Goal: Answer question/provide support: Share knowledge or assist other users

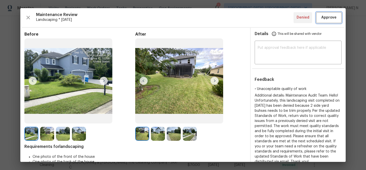
click at [339, 17] on button "Approve" at bounding box center [328, 17] width 25 height 11
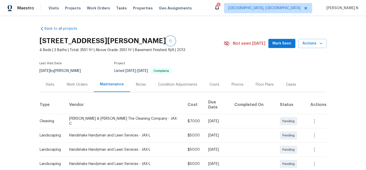
click at [175, 45] on button "button" at bounding box center [170, 40] width 9 height 9
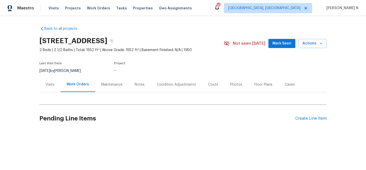
click at [103, 88] on div "Maintenance" at bounding box center [112, 84] width 34 height 15
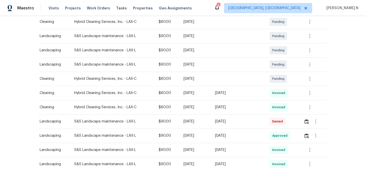
scroll to position [155, 0]
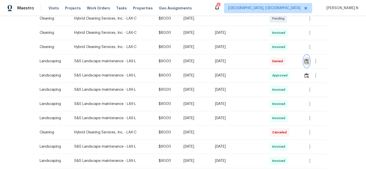
click at [309, 65] on button "button" at bounding box center [307, 61] width 6 height 12
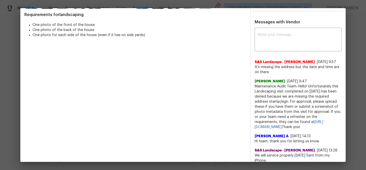
scroll to position [139, 0]
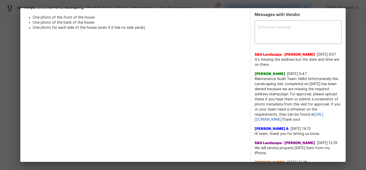
click at [264, 85] on span "Maintenance Audit Team: Hello! Unfortunately this Landscaping visit completed o…" at bounding box center [298, 99] width 87 height 46
drag, startPoint x: 264, startPoint y: 85, endPoint x: 307, endPoint y: 84, distance: 42.7
click at [307, 84] on span "Maintenance Audit Team: Hello! Unfortunately this Landscaping visit completed o…" at bounding box center [298, 99] width 87 height 46
copy span "Maintenance Audit Team: Hello!"
click at [286, 32] on textarea at bounding box center [298, 33] width 81 height 14
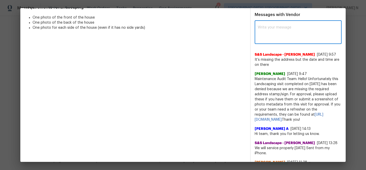
paste textarea "Maintenance Audit Team: Hello!"
paste textarea "As per our updated SWO address sign photo is required for approval. The photos …"
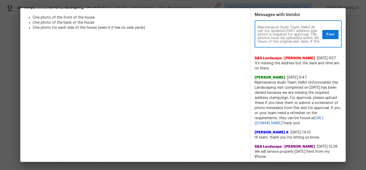
scroll to position [28, 0]
drag, startPoint x: 269, startPoint y: 47, endPoint x: 288, endPoint y: 47, distance: 19.3
click at [288, 43] on textarea "Maintenance Audit Team: Hello! As per our updated SWO address sign photo is req…" at bounding box center [289, 35] width 63 height 18
type textarea "Maintenance Audit Team: Hello! As per our updated SWO address sign photo is req…"
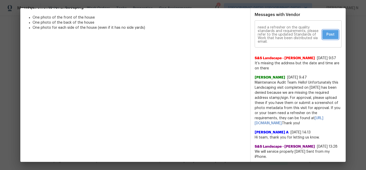
click at [327, 38] on span "Post" at bounding box center [330, 35] width 8 height 6
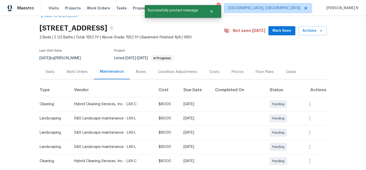
scroll to position [0, 0]
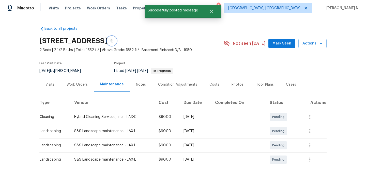
click at [113, 41] on icon "button" at bounding box center [111, 40] width 3 height 3
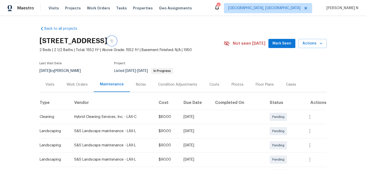
click at [113, 42] on icon "button" at bounding box center [111, 40] width 3 height 3
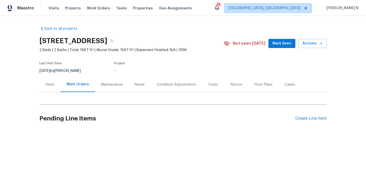
click at [109, 85] on div "Maintenance" at bounding box center [111, 84] width 21 height 5
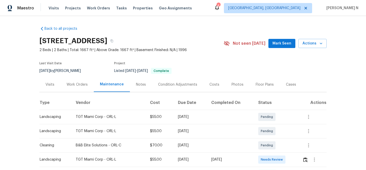
scroll to position [52, 0]
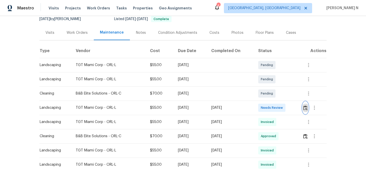
click at [306, 109] on img "button" at bounding box center [305, 107] width 4 height 5
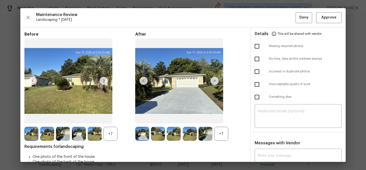
click at [226, 132] on div "+7" at bounding box center [221, 134] width 14 height 14
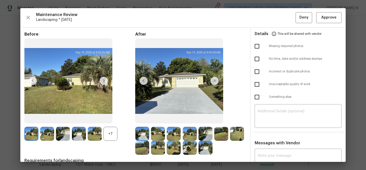
click at [109, 133] on div "+7" at bounding box center [110, 134] width 14 height 14
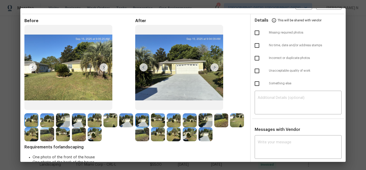
scroll to position [46, 0]
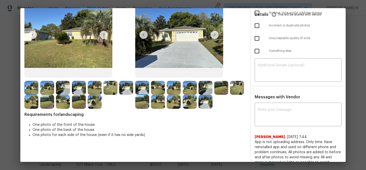
click at [206, 89] on img at bounding box center [205, 88] width 14 height 14
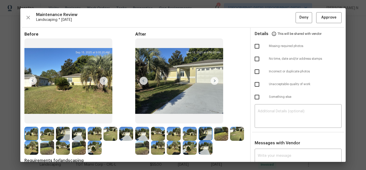
scroll to position [23, 0]
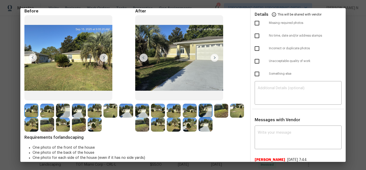
click at [207, 129] on img at bounding box center [205, 125] width 14 height 14
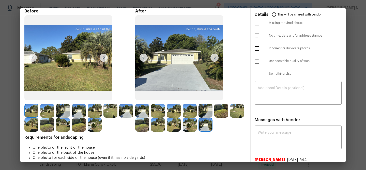
scroll to position [23, 0]
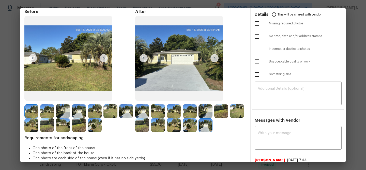
click at [64, 112] on img at bounding box center [63, 111] width 14 height 14
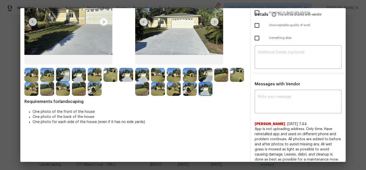
scroll to position [76, 0]
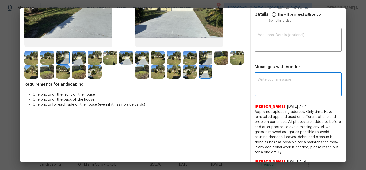
click at [288, 86] on textarea at bounding box center [298, 85] width 81 height 14
paste textarea "Maintenance Audit Team: Hello! Thank you for uploading the photo, after further…"
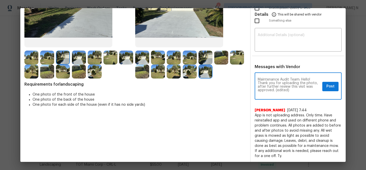
scroll to position [0, 0]
drag, startPoint x: 276, startPoint y: 90, endPoint x: 292, endPoint y: 90, distance: 16.8
click at [292, 90] on textarea "Maintenance Audit Team: Hello! Thank you for uploading the photo, after further…" at bounding box center [289, 87] width 63 height 18
type textarea "Maintenance Audit Team: Hello! Thank you for uploading the photo, after further…"
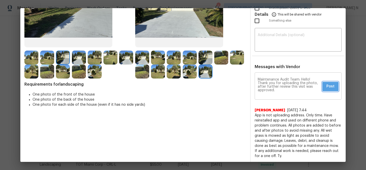
click at [335, 89] on button "Post" at bounding box center [330, 86] width 16 height 9
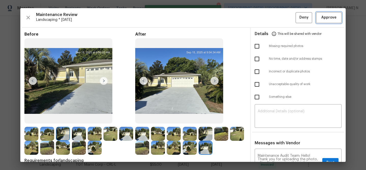
click at [328, 19] on span "Approve" at bounding box center [328, 17] width 15 height 6
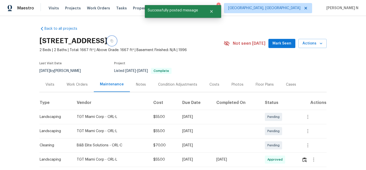
click at [116, 43] on button "button" at bounding box center [111, 40] width 9 height 9
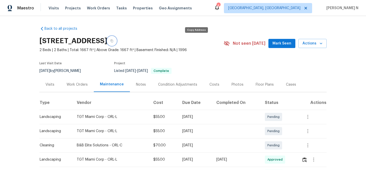
click at [113, 41] on icon "button" at bounding box center [112, 41] width 3 height 3
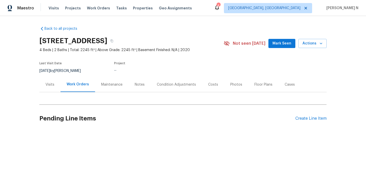
click at [114, 83] on div "Maintenance" at bounding box center [111, 84] width 21 height 5
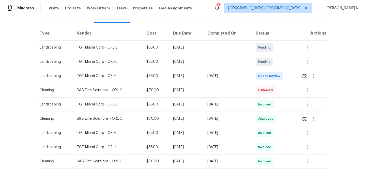
scroll to position [82, 0]
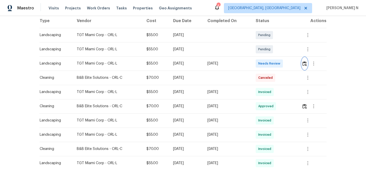
click at [305, 64] on img "button" at bounding box center [304, 63] width 4 height 5
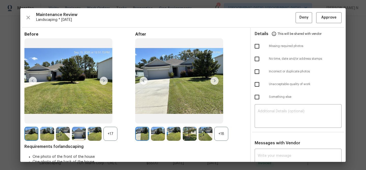
click at [217, 136] on div "+18" at bounding box center [221, 134] width 14 height 14
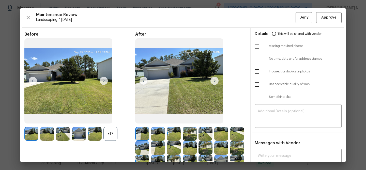
click at [114, 139] on div "+17" at bounding box center [110, 134] width 14 height 14
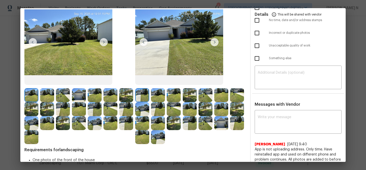
scroll to position [42, 0]
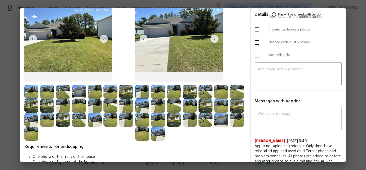
click at [282, 123] on textarea at bounding box center [298, 119] width 81 height 14
paste textarea "Maintenance Audit Team: Hello! Thank you for uploading the photo, after further…"
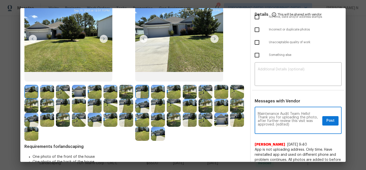
scroll to position [0, 0]
drag, startPoint x: 275, startPoint y: 124, endPoint x: 293, endPoint y: 124, distance: 18.0
click at [293, 124] on textarea "Maintenance Audit Team: Hello! Thank you for uploading the photo, after further…" at bounding box center [289, 121] width 63 height 18
type textarea "Maintenance Audit Team: Hello! Thank you for uploading the photo, after further…"
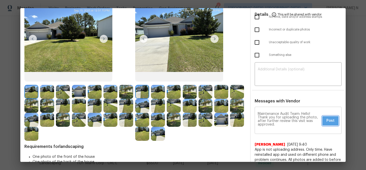
click at [326, 119] on button "Post" at bounding box center [330, 120] width 16 height 9
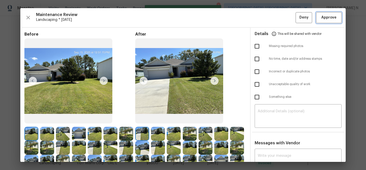
click at [327, 14] on button "Approve" at bounding box center [328, 17] width 25 height 11
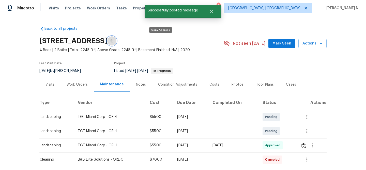
click at [113, 41] on icon "button" at bounding box center [111, 40] width 3 height 3
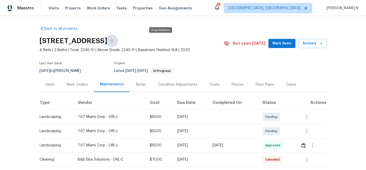
click at [113, 42] on icon "button" at bounding box center [111, 40] width 3 height 3
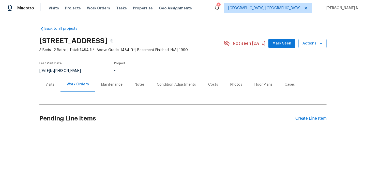
click at [106, 86] on div "Maintenance" at bounding box center [111, 84] width 21 height 5
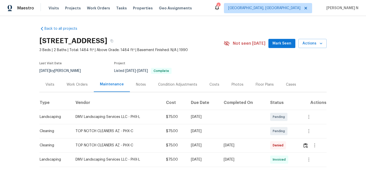
scroll to position [42, 0]
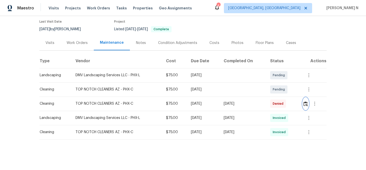
click at [307, 102] on img "button" at bounding box center [305, 103] width 4 height 5
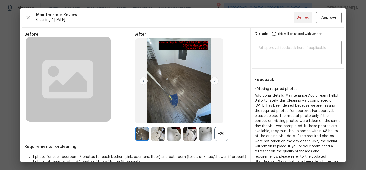
click at [226, 139] on div "+20" at bounding box center [221, 134] width 14 height 14
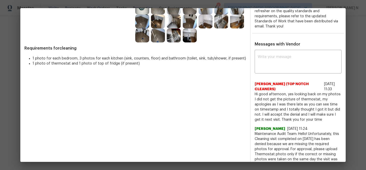
scroll to position [151, 0]
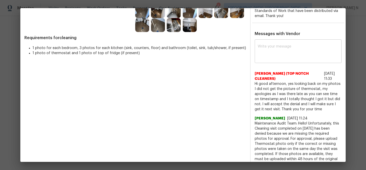
click at [271, 50] on textarea at bounding box center [298, 52] width 81 height 14
paste textarea "Maintenance Audit Team: Thank you for the feedback, the visit will be approved …"
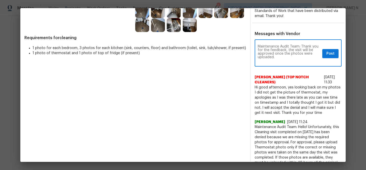
scroll to position [0, 0]
type textarea "Maintenance Audit Team: Thank you for the feedback, the visit will be approved …"
click at [331, 54] on span "Post" at bounding box center [330, 54] width 8 height 6
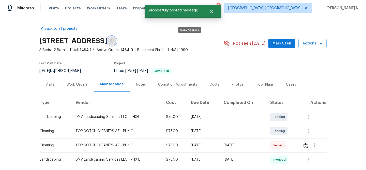
click at [113, 40] on icon "button" at bounding box center [112, 41] width 3 height 3
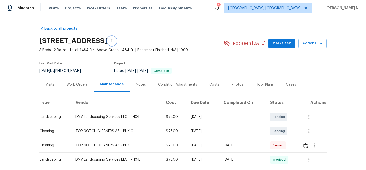
click at [113, 41] on icon "button" at bounding box center [112, 41] width 3 height 3
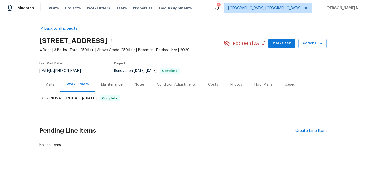
click at [103, 87] on div "Maintenance" at bounding box center [111, 84] width 21 height 5
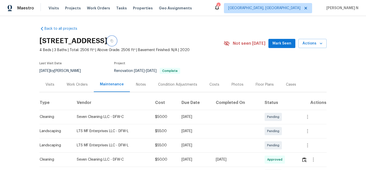
click at [113, 42] on icon "button" at bounding box center [111, 40] width 3 height 3
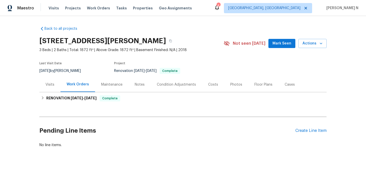
click at [98, 88] on div "Maintenance" at bounding box center [112, 84] width 34 height 15
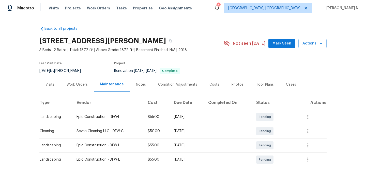
scroll to position [42, 0]
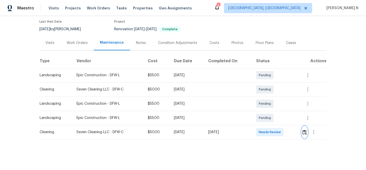
click at [305, 133] on img "button" at bounding box center [304, 132] width 4 height 5
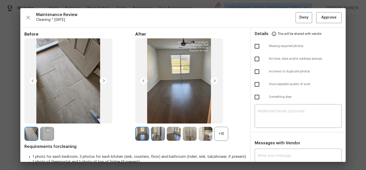
click at [222, 132] on div "+18" at bounding box center [221, 134] width 14 height 14
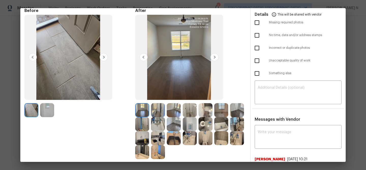
scroll to position [52, 0]
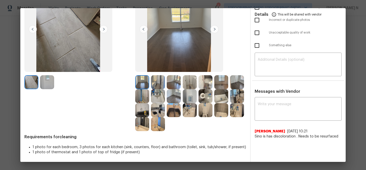
click at [242, 112] on img at bounding box center [237, 110] width 14 height 14
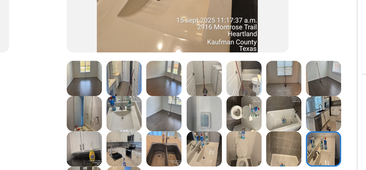
click at [157, 95] on img at bounding box center [158, 96] width 14 height 14
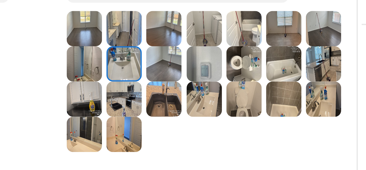
click at [174, 113] on img at bounding box center [174, 110] width 14 height 14
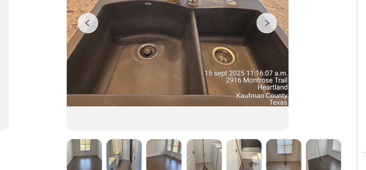
scroll to position [0, 0]
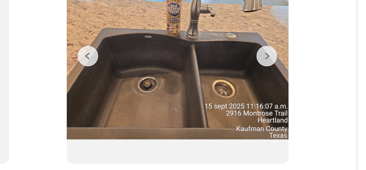
click at [174, 101] on img at bounding box center [179, 80] width 88 height 85
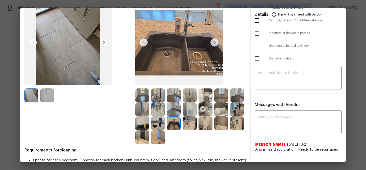
scroll to position [52, 0]
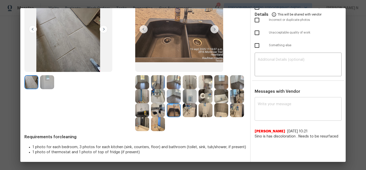
click at [270, 111] on textarea at bounding box center [298, 109] width 81 height 14
paste textarea "Maintenance Audit Team: Hello! Thank you for uploading the photo, after further…"
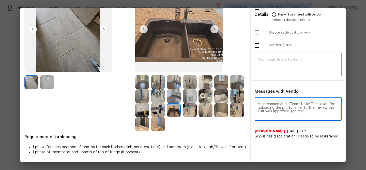
scroll to position [21, 0]
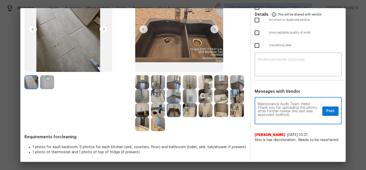
type textarea "Maintenance Audit Team: Hello! Thank you for uploading the photo, after further…"
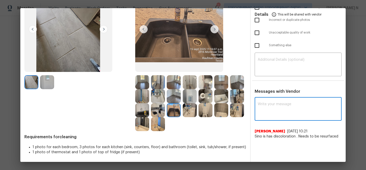
paste textarea "Maintenance Audit Team: Hello! Thank you for the feedback after further review …"
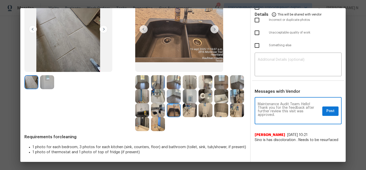
type textarea "Maintenance Audit Team: Hello! Thank you for the feedback after further review …"
click at [334, 109] on span "Post" at bounding box center [330, 111] width 8 height 6
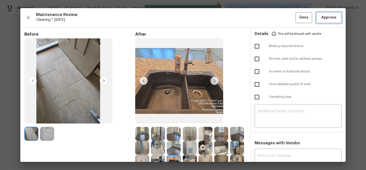
click at [324, 21] on button "Approve" at bounding box center [328, 17] width 25 height 11
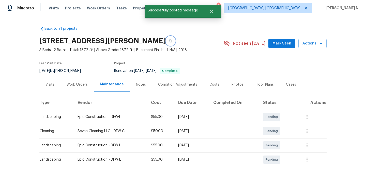
click at [170, 42] on button "button" at bounding box center [170, 40] width 9 height 9
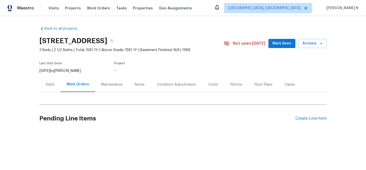
click at [104, 84] on div "Maintenance" at bounding box center [111, 84] width 21 height 5
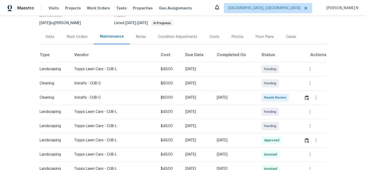
scroll to position [59, 0]
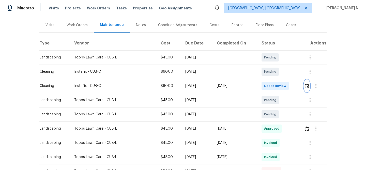
click at [306, 90] on button "button" at bounding box center [307, 86] width 6 height 12
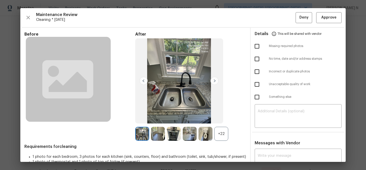
click at [221, 133] on div "+22" at bounding box center [221, 134] width 14 height 14
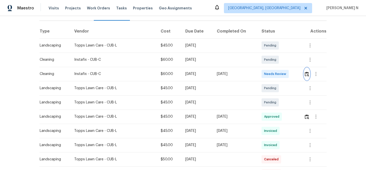
scroll to position [82, 0]
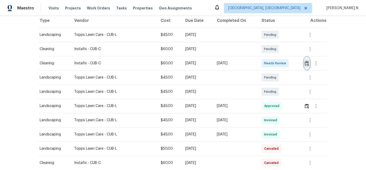
click at [309, 59] on button "button" at bounding box center [307, 63] width 6 height 12
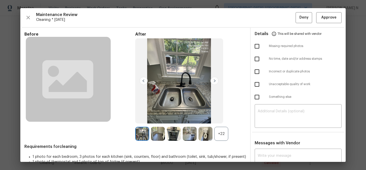
click at [220, 132] on div "+22" at bounding box center [221, 134] width 14 height 14
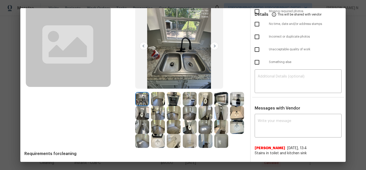
scroll to position [52, 0]
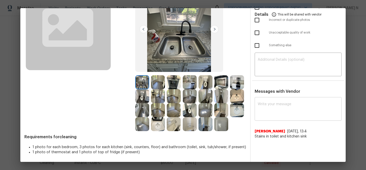
click at [278, 104] on textarea at bounding box center [298, 109] width 81 height 14
paste textarea "Maintenance Audit Team: Hello! Thank you for the feedback after further review …"
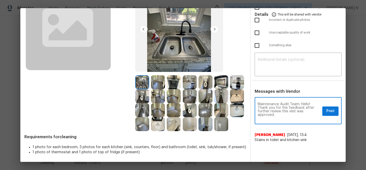
scroll to position [0, 0]
type textarea "Maintenance Audit Team: Hello! Thank you for the feedback after further review …"
click at [327, 112] on span "Post" at bounding box center [330, 111] width 8 height 6
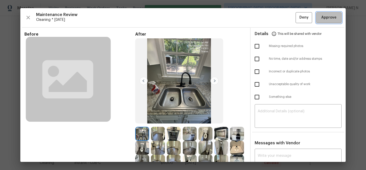
click at [322, 22] on button "Approve" at bounding box center [328, 17] width 25 height 11
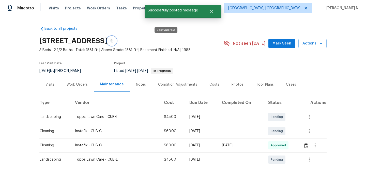
click at [116, 43] on button "button" at bounding box center [111, 40] width 9 height 9
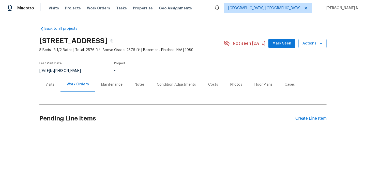
click at [117, 88] on div "Maintenance" at bounding box center [112, 84] width 34 height 15
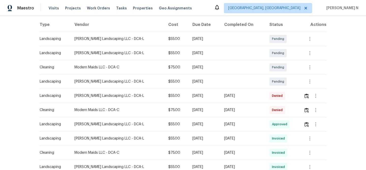
scroll to position [83, 0]
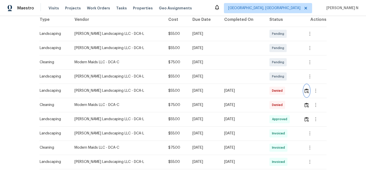
click at [308, 93] on button "button" at bounding box center [307, 91] width 6 height 12
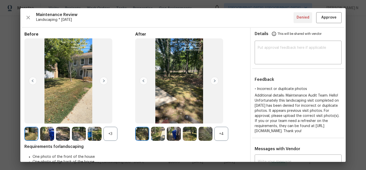
click at [221, 136] on div "+4" at bounding box center [221, 134] width 14 height 14
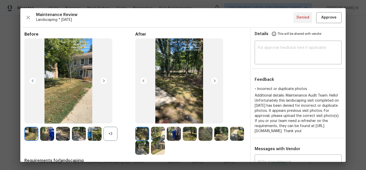
click at [113, 134] on div "+3" at bounding box center [110, 134] width 14 height 14
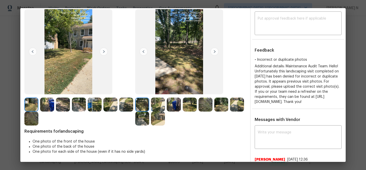
scroll to position [23, 0]
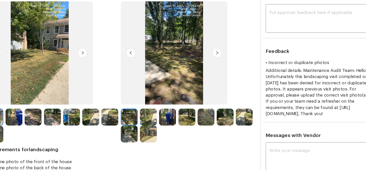
click at [160, 124] on img at bounding box center [158, 125] width 14 height 14
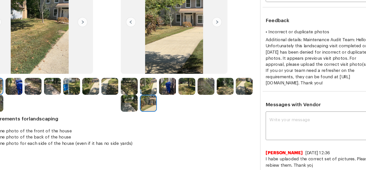
scroll to position [59, 0]
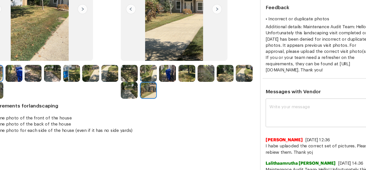
click at [275, 119] on div "x ​" at bounding box center [298, 108] width 87 height 22
paste textarea "Maintenance Audit Team: Hello! Thank you for uploading the photo, after further…"
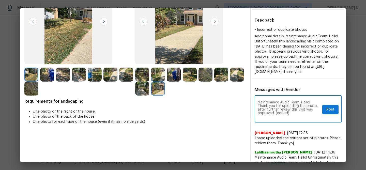
scroll to position [0, 0]
drag, startPoint x: 276, startPoint y: 118, endPoint x: 296, endPoint y: 118, distance: 20.3
click at [296, 118] on textarea "Maintenance Audit Team: Hello! Thank you for uploading the photo, after further…" at bounding box center [289, 110] width 63 height 18
type textarea "Maintenance Audit Team: Hello! Thank you for uploading the photo, after further…"
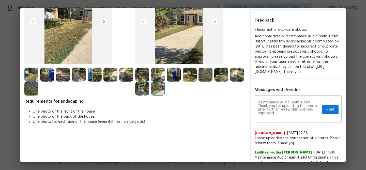
click at [330, 120] on div "Maintenance Audit Team: Hello! Thank you for uploading the photo, after further…" at bounding box center [298, 110] width 87 height 26
click at [330, 113] on span "Post" at bounding box center [330, 109] width 8 height 6
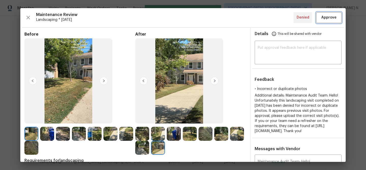
click at [322, 19] on span "Approve" at bounding box center [328, 17] width 15 height 6
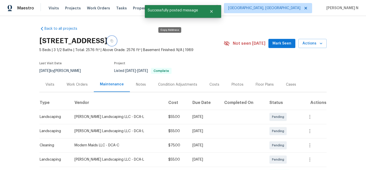
click at [113, 40] on icon "button" at bounding box center [112, 41] width 3 height 3
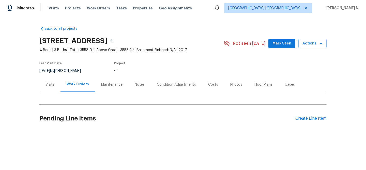
click at [112, 82] on div "Maintenance" at bounding box center [111, 84] width 21 height 5
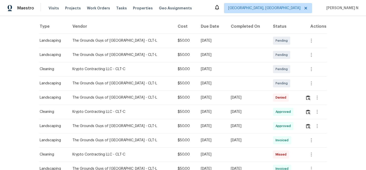
scroll to position [79, 0]
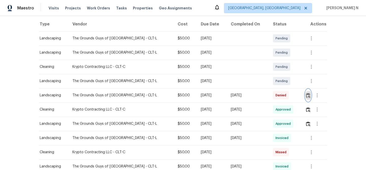
click at [309, 97] on img "button" at bounding box center [308, 95] width 4 height 5
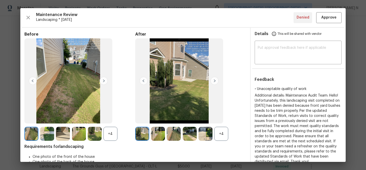
click at [221, 139] on div "+4" at bounding box center [221, 134] width 14 height 14
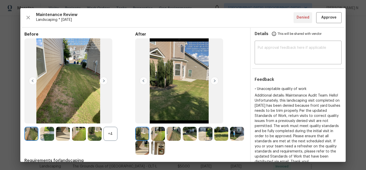
click at [109, 137] on div "+4" at bounding box center [110, 134] width 14 height 14
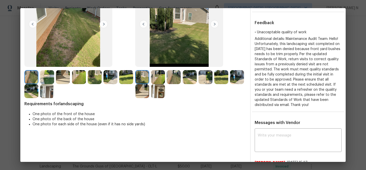
scroll to position [102, 0]
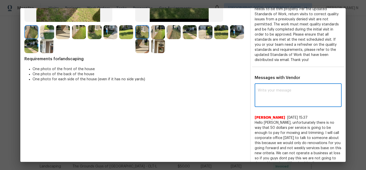
click at [290, 94] on textarea at bounding box center [298, 96] width 81 height 14
paste textarea "Maintenance Audit Team: Hello! Thank you for the feedback after further review …"
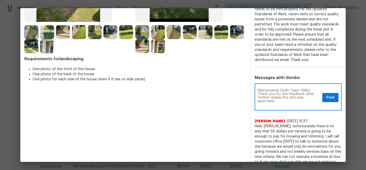
scroll to position [0, 0]
type textarea "Maintenance Audit Team: Hello! Thank you for the feedback after further review …"
click at [329, 97] on span "Post" at bounding box center [330, 98] width 8 height 6
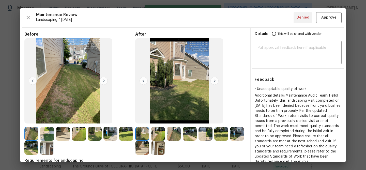
click at [328, 25] on div "Maintenance Review Landscaping * Mon, Sep 08 Denied Approve Before After Requir…" at bounding box center [182, 85] width 325 height 154
click at [328, 22] on button "Approve" at bounding box center [328, 17] width 25 height 11
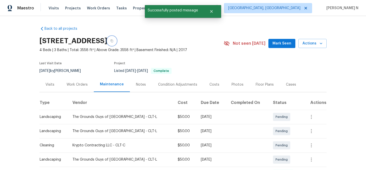
click at [116, 42] on button "button" at bounding box center [111, 40] width 9 height 9
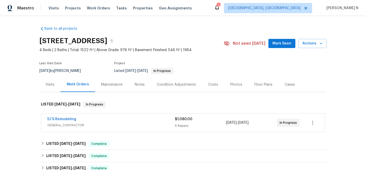
click at [115, 83] on div "Maintenance" at bounding box center [111, 84] width 21 height 5
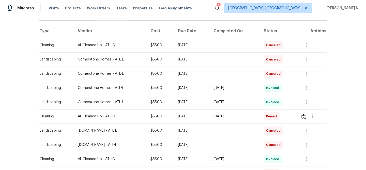
scroll to position [78, 0]
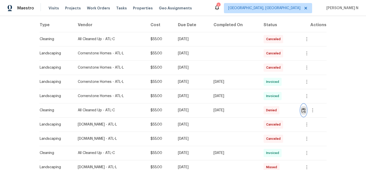
click at [305, 111] on img "button" at bounding box center [303, 110] width 4 height 5
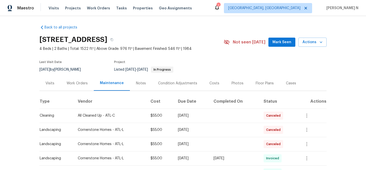
scroll to position [0, 0]
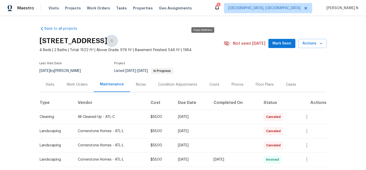
click at [116, 42] on button "button" at bounding box center [111, 40] width 9 height 9
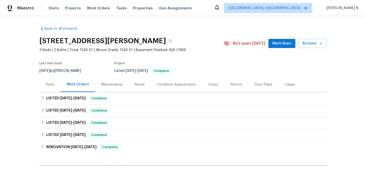
click at [110, 85] on div "Maintenance" at bounding box center [111, 84] width 21 height 5
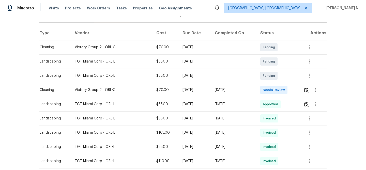
scroll to position [75, 0]
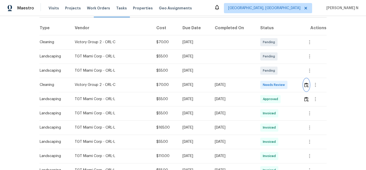
click at [308, 88] on button "button" at bounding box center [306, 85] width 6 height 12
click at [280, 99] on span "Approved" at bounding box center [271, 99] width 17 height 5
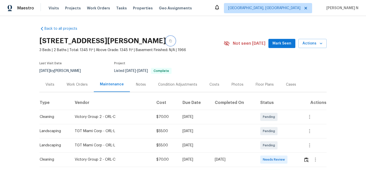
click at [175, 39] on button "button" at bounding box center [170, 40] width 9 height 9
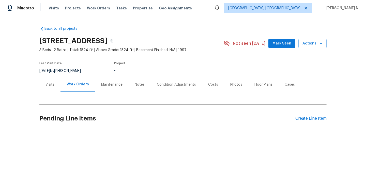
click at [110, 81] on div "Maintenance" at bounding box center [112, 84] width 34 height 15
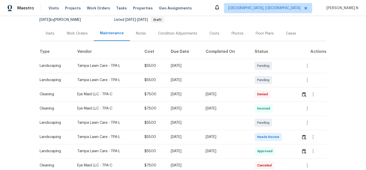
scroll to position [54, 0]
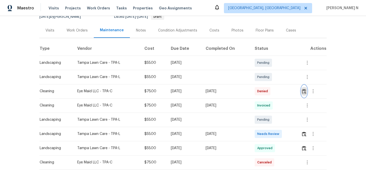
click at [306, 91] on img "button" at bounding box center [304, 91] width 4 height 5
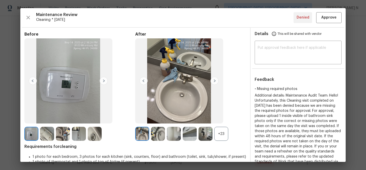
click at [224, 138] on div "+23" at bounding box center [221, 134] width 14 height 14
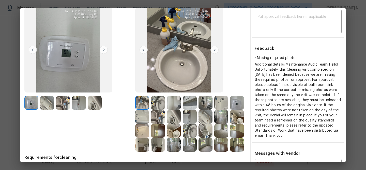
scroll to position [32, 0]
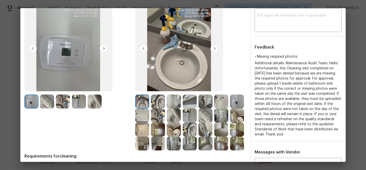
click at [222, 137] on img at bounding box center [221, 143] width 14 height 14
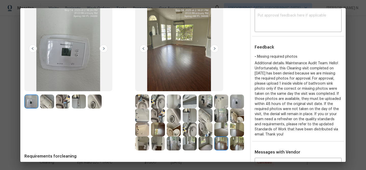
drag, startPoint x: 353, startPoint y: 102, endPoint x: 357, endPoint y: 103, distance: 3.9
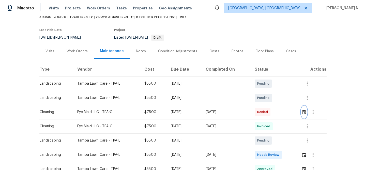
scroll to position [34, 0]
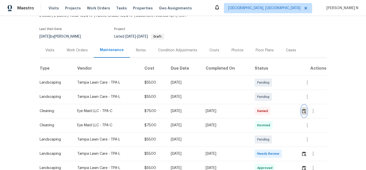
click at [307, 114] on button "button" at bounding box center [304, 111] width 6 height 12
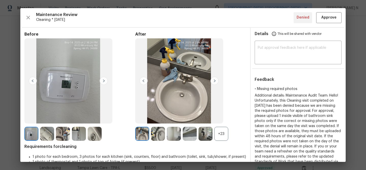
click at [225, 132] on div "+23" at bounding box center [221, 134] width 14 height 14
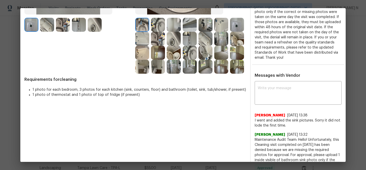
scroll to position [130, 0]
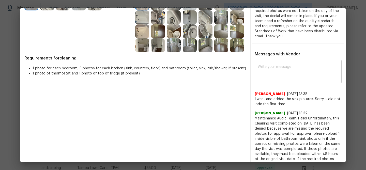
click at [268, 74] on textarea at bounding box center [298, 72] width 81 height 14
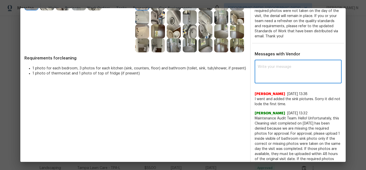
paste textarea "Maintenance Audit Team: Hello! Thank you for uploading the photo, after further…"
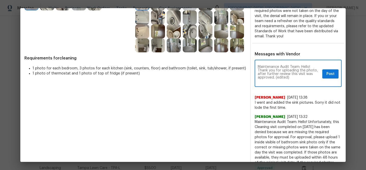
scroll to position [0, 0]
drag, startPoint x: 275, startPoint y: 77, endPoint x: 303, endPoint y: 75, distance: 27.7
click at [303, 77] on textarea "Maintenance Audit Team: Hello! Thank you for uploading the photo, after further…" at bounding box center [289, 74] width 63 height 18
type textarea "Maintenance Audit Team: Hello! Thank you for uploading the photo, after further…"
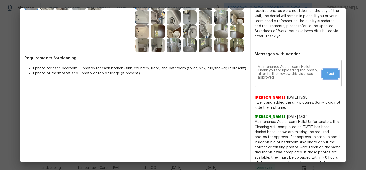
click at [329, 74] on span "Post" at bounding box center [330, 74] width 8 height 6
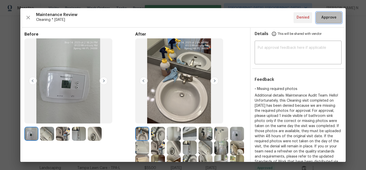
click at [329, 17] on span "Approve" at bounding box center [328, 17] width 15 height 6
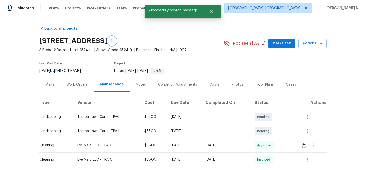
click at [113, 40] on icon "button" at bounding box center [111, 40] width 3 height 3
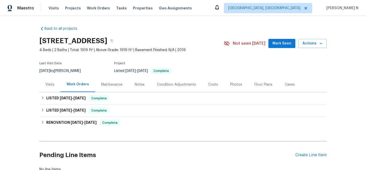
click at [111, 83] on div "Maintenance" at bounding box center [111, 84] width 21 height 5
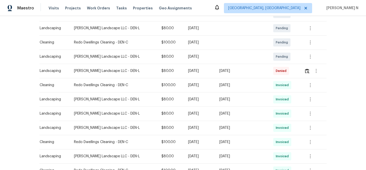
scroll to position [119, 0]
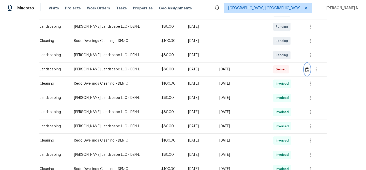
click at [305, 73] on button "button" at bounding box center [307, 69] width 6 height 12
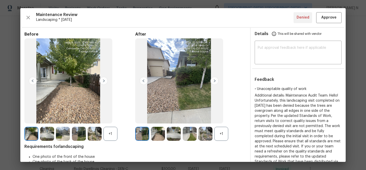
click at [220, 130] on div "+1" at bounding box center [221, 134] width 14 height 14
click at [109, 130] on div "+1" at bounding box center [110, 134] width 14 height 14
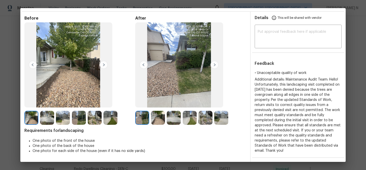
scroll to position [13, 0]
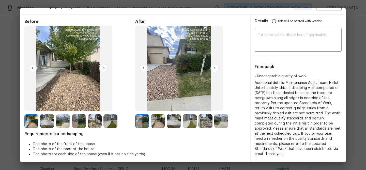
click at [190, 121] on img at bounding box center [190, 121] width 14 height 14
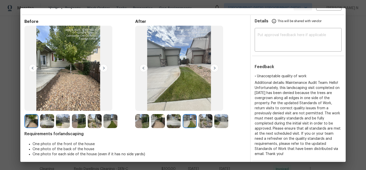
click at [176, 124] on img at bounding box center [174, 121] width 14 height 14
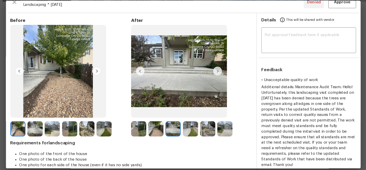
scroll to position [22, 0]
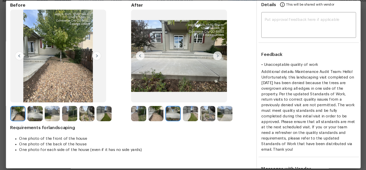
click at [221, 113] on img at bounding box center [221, 112] width 14 height 14
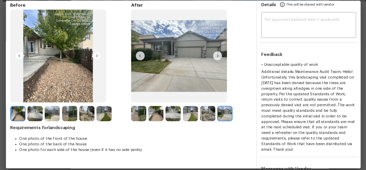
scroll to position [0, 0]
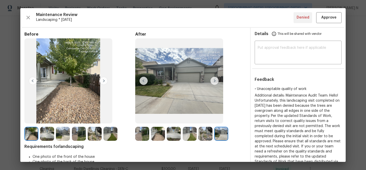
click at [174, 136] on img at bounding box center [174, 134] width 14 height 14
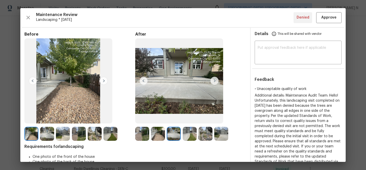
click at [223, 137] on img at bounding box center [221, 134] width 14 height 14
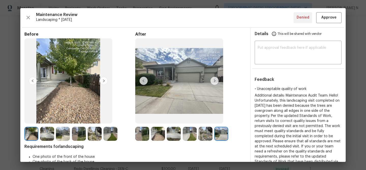
click at [176, 137] on img at bounding box center [174, 134] width 14 height 14
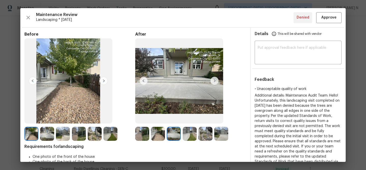
click at [224, 131] on img at bounding box center [221, 134] width 14 height 14
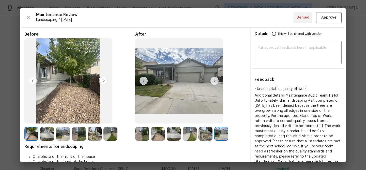
click at [172, 132] on img at bounding box center [174, 134] width 14 height 14
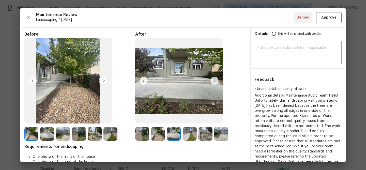
click at [222, 135] on img at bounding box center [221, 134] width 14 height 14
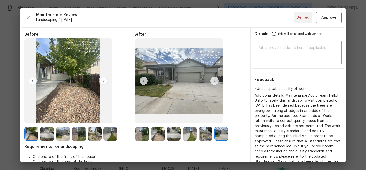
click at [174, 136] on img at bounding box center [174, 134] width 14 height 14
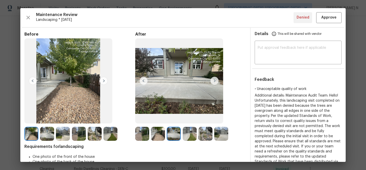
click at [50, 137] on img at bounding box center [47, 134] width 14 height 14
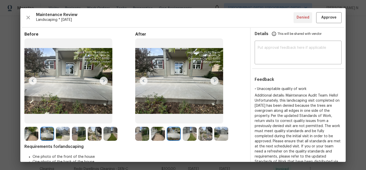
click at [66, 135] on img at bounding box center [63, 134] width 14 height 14
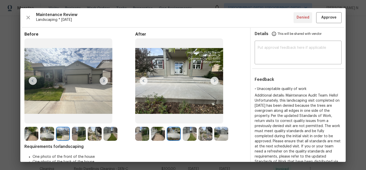
click at [220, 136] on img at bounding box center [221, 134] width 14 height 14
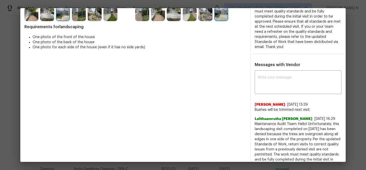
scroll to position [120, 0]
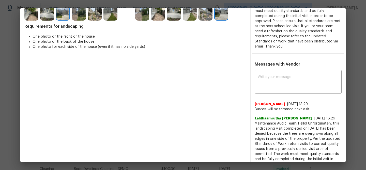
click at [261, 121] on span "Maintenance Audit Team: Hello! Unfortunately, this landscaping visit completed …" at bounding box center [298, 156] width 87 height 71
drag, startPoint x: 261, startPoint y: 118, endPoint x: 302, endPoint y: 117, distance: 40.9
click at [302, 121] on span "Maintenance Audit Team: Hello! Unfortunately, this landscaping visit completed …" at bounding box center [298, 156] width 87 height 71
copy span "Maintenance Audit Team: Hello!"
click at [277, 76] on textarea at bounding box center [298, 82] width 81 height 14
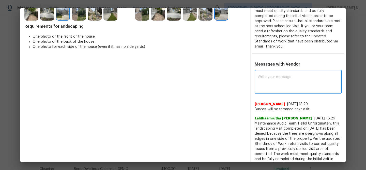
paste textarea "Maintenance Audit Team: Hello!"
paste textarea "Thank you for the feedback"
click at [258, 76] on textarea "Maintenance Audit Team: Hello! Thank you for the feedback." at bounding box center [289, 82] width 63 height 14
type textarea "Maintenance Audit Team: Hello! Thank you for the feedback."
click at [330, 79] on span "Post" at bounding box center [330, 82] width 8 height 6
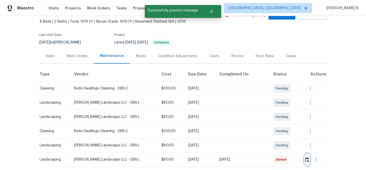
scroll to position [0, 0]
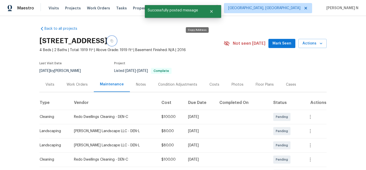
click at [116, 43] on button "button" at bounding box center [111, 40] width 9 height 9
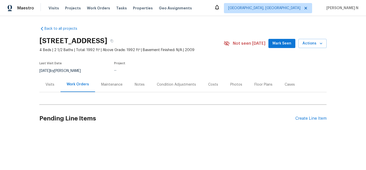
click at [111, 85] on div "Maintenance" at bounding box center [111, 84] width 21 height 5
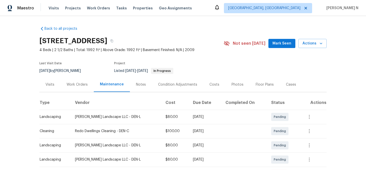
scroll to position [82, 0]
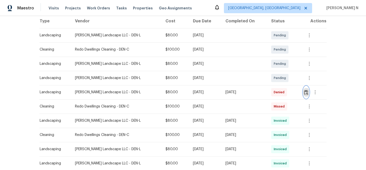
click at [306, 96] on button "button" at bounding box center [306, 92] width 6 height 12
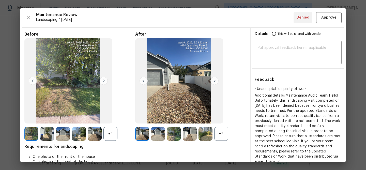
click at [228, 134] on div "+2" at bounding box center [221, 134] width 14 height 14
click at [114, 133] on div "+2" at bounding box center [110, 134] width 14 height 14
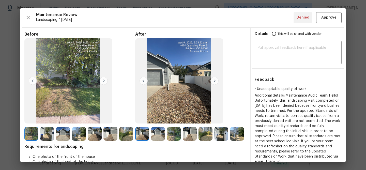
click at [204, 132] on img at bounding box center [205, 134] width 14 height 14
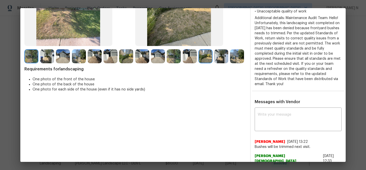
scroll to position [103, 0]
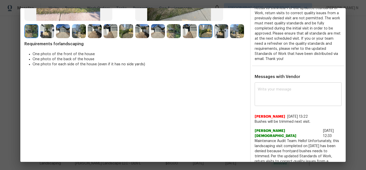
click at [301, 101] on textarea at bounding box center [298, 95] width 81 height 14
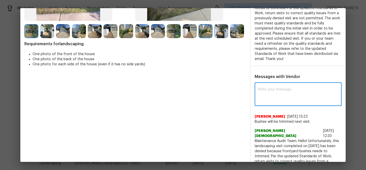
click at [293, 95] on textarea at bounding box center [298, 95] width 81 height 14
paste textarea "Maintenance Audit Team: Hello! Thank you for the feedback after"
type textarea "Maintenance Audit Team: Hello! Thank you for the feedback."
click at [328, 97] on span "Post" at bounding box center [330, 95] width 8 height 6
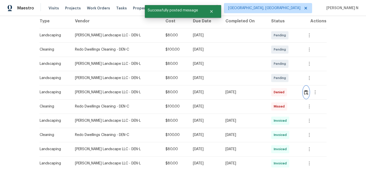
scroll to position [0, 0]
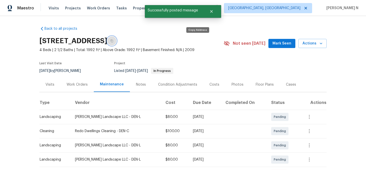
click at [116, 43] on button "button" at bounding box center [111, 40] width 9 height 9
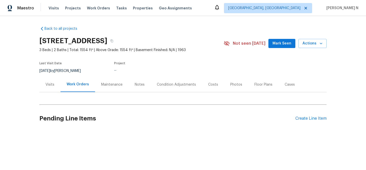
click at [104, 85] on div "Maintenance" at bounding box center [111, 84] width 21 height 5
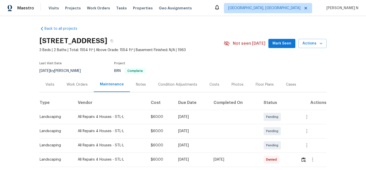
scroll to position [56, 0]
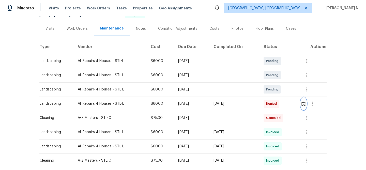
click at [305, 106] on img "button" at bounding box center [303, 103] width 4 height 5
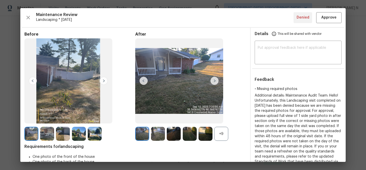
click at [219, 137] on div "+9" at bounding box center [221, 134] width 14 height 14
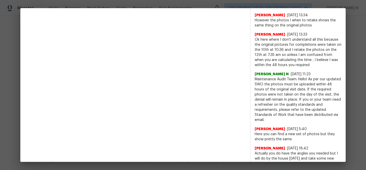
scroll to position [212, 0]
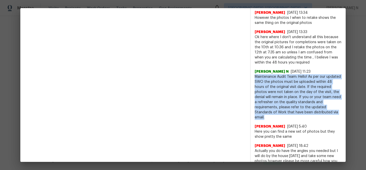
drag, startPoint x: 255, startPoint y: 76, endPoint x: 272, endPoint y: 115, distance: 42.9
click at [272, 115] on span "Maintenance Audit Team: Hello! As per our updated SWO the photos must be upload…" at bounding box center [298, 97] width 87 height 46
copy span "Maintenance Audit Team: Hello! As per our updated SWO the photos must be upload…"
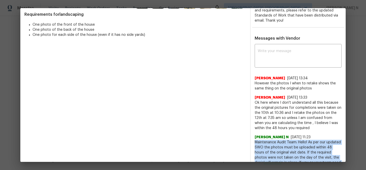
scroll to position [135, 0]
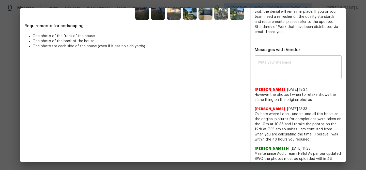
click at [282, 70] on textarea at bounding box center [298, 68] width 81 height 14
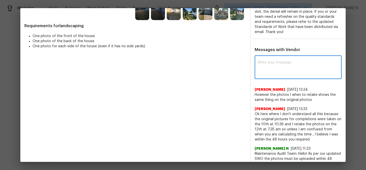
paste textarea "Maintenance Audit Team: Hello! As per our updated SWO the photos must be upload…"
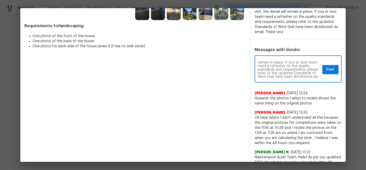
scroll to position [0, 0]
type textarea "Maintenance Audit Team: Hello! As per our updated SWO the photos must be upload…"
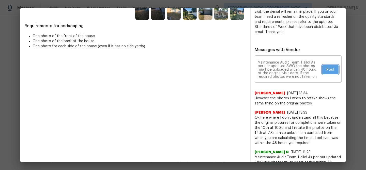
click at [334, 67] on span "Post" at bounding box center [330, 70] width 8 height 6
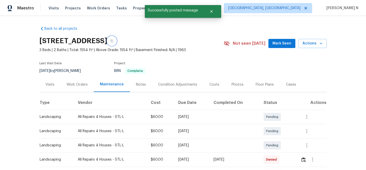
click at [116, 44] on button "button" at bounding box center [111, 40] width 9 height 9
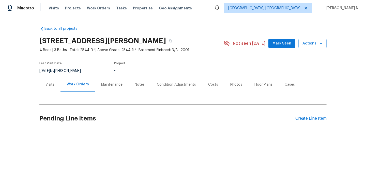
click at [114, 80] on div "Maintenance" at bounding box center [112, 84] width 34 height 15
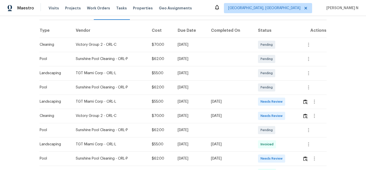
scroll to position [78, 0]
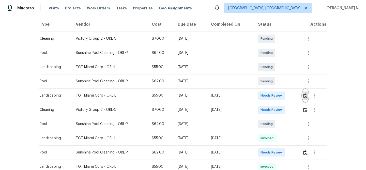
click at [307, 95] on img "button" at bounding box center [305, 95] width 4 height 5
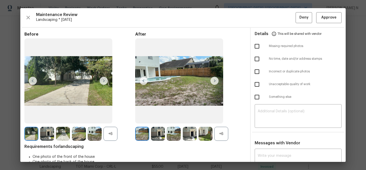
click at [223, 136] on div "+6" at bounding box center [221, 134] width 14 height 14
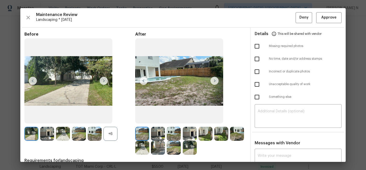
click at [115, 136] on div "+6" at bounding box center [110, 134] width 14 height 14
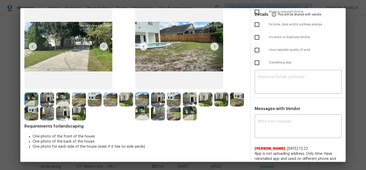
scroll to position [40, 0]
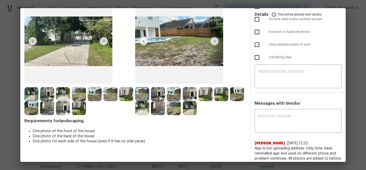
click at [193, 95] on img at bounding box center [190, 94] width 14 height 14
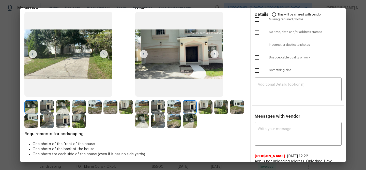
scroll to position [41, 0]
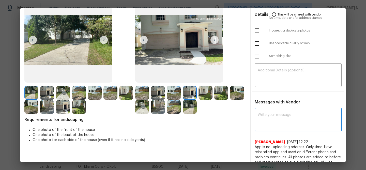
click at [279, 120] on textarea at bounding box center [298, 120] width 81 height 14
paste textarea "Maintenance Audit Team: Hello! Thank you for uploading the photo, after further…"
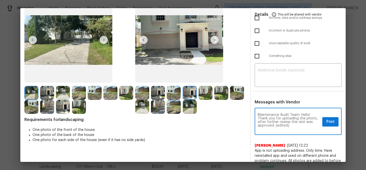
scroll to position [0, 0]
drag, startPoint x: 276, startPoint y: 125, endPoint x: 292, endPoint y: 123, distance: 16.9
click at [292, 125] on textarea "Maintenance Audit Team: Hello! Thank you for uploading the photo, after further…" at bounding box center [289, 122] width 63 height 18
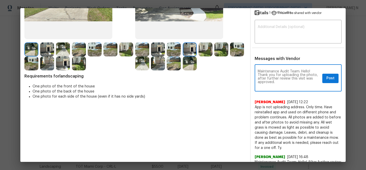
type textarea "Maintenance Audit Team: Hello! Thank you for uploading the photo, after further…"
click at [330, 82] on button "Post" at bounding box center [330, 78] width 16 height 9
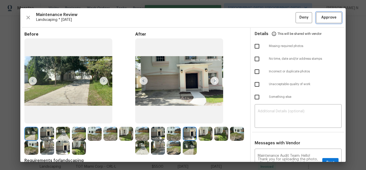
click at [326, 21] on button "Approve" at bounding box center [328, 17] width 25 height 11
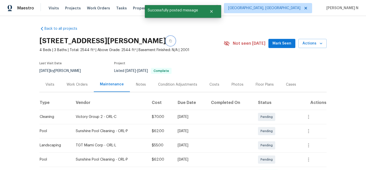
click at [169, 42] on button "button" at bounding box center [170, 40] width 9 height 9
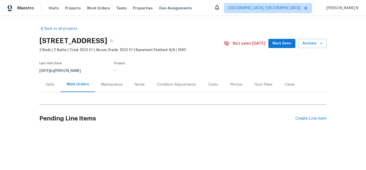
click at [117, 85] on div "Maintenance" at bounding box center [111, 84] width 21 height 5
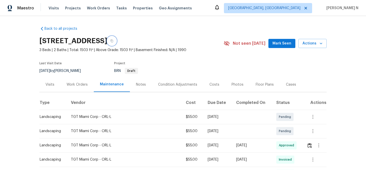
click at [113, 42] on icon "button" at bounding box center [111, 40] width 3 height 3
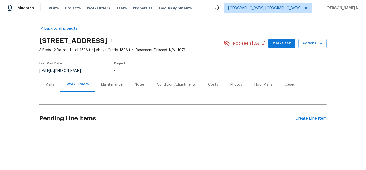
click at [111, 85] on div "Maintenance" at bounding box center [111, 84] width 21 height 5
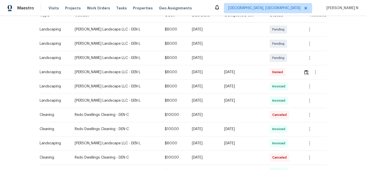
scroll to position [89, 0]
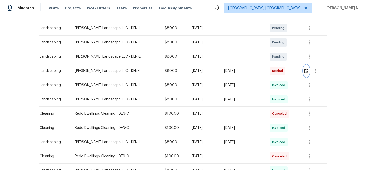
click at [305, 69] on img "button" at bounding box center [306, 71] width 4 height 5
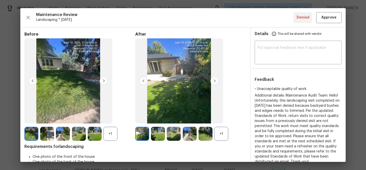
click at [222, 133] on div "+1" at bounding box center [221, 134] width 14 height 14
click at [109, 137] on div "+1" at bounding box center [110, 134] width 14 height 14
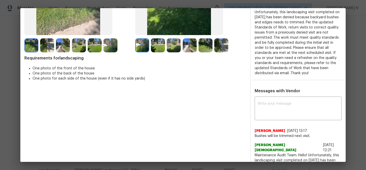
scroll to position [85, 0]
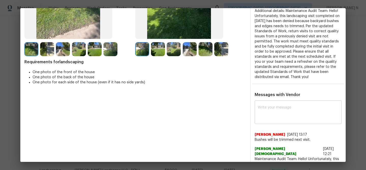
click at [289, 116] on textarea at bounding box center [298, 113] width 81 height 14
paste textarea "Maintenance Audit Team: Hello! Thank you for the feedback"
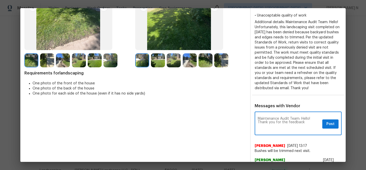
scroll to position [74, 0]
type textarea "Maintenance Audit Team: Hello! Thank you for the feedback."
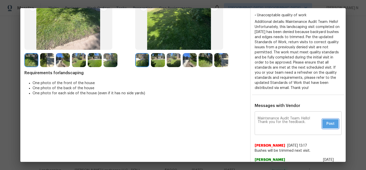
click at [333, 123] on span "Post" at bounding box center [330, 124] width 8 height 6
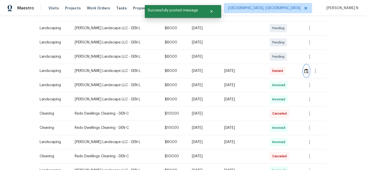
scroll to position [0, 0]
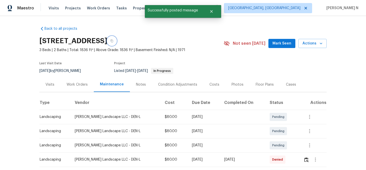
click at [116, 42] on button "button" at bounding box center [111, 40] width 9 height 9
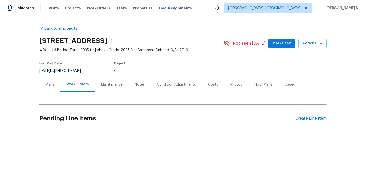
click at [110, 84] on div "Maintenance" at bounding box center [111, 84] width 21 height 5
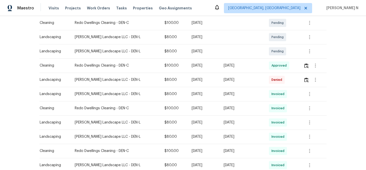
scroll to position [121, 0]
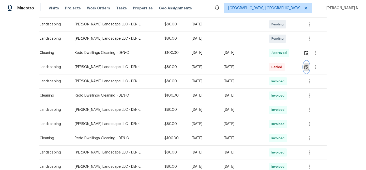
click at [306, 69] on img "button" at bounding box center [306, 67] width 4 height 5
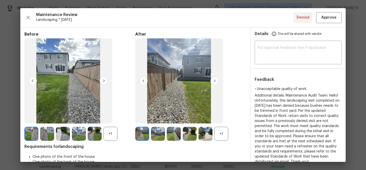
scroll to position [78, 0]
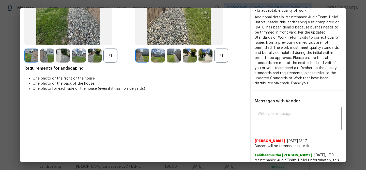
click at [204, 60] on img at bounding box center [205, 56] width 14 height 14
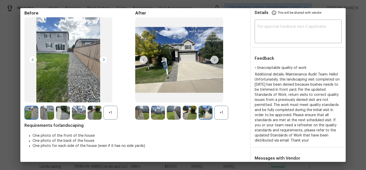
scroll to position [12, 0]
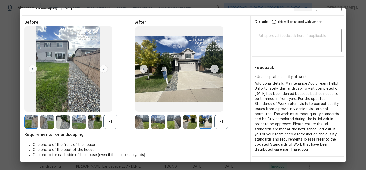
click at [222, 113] on div "After +1" at bounding box center [190, 74] width 111 height 109
click at [222, 120] on div "+1" at bounding box center [221, 122] width 14 height 14
click at [221, 126] on img at bounding box center [221, 122] width 14 height 14
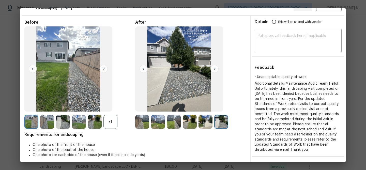
click at [203, 122] on img at bounding box center [205, 122] width 14 height 14
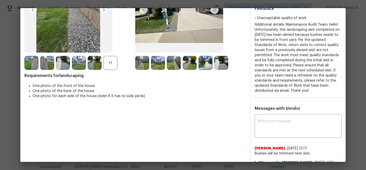
scroll to position [82, 0]
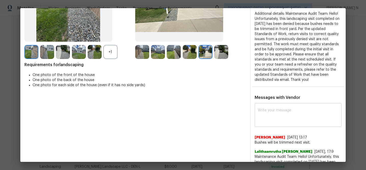
click at [285, 121] on textarea at bounding box center [298, 116] width 81 height 14
paste textarea "Maintenance Audit Team: Hello! Thank you for the feedback"
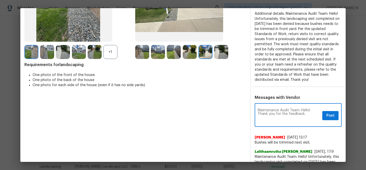
type textarea "Maintenance Audit Team: Hello! Thank you for the feedback."
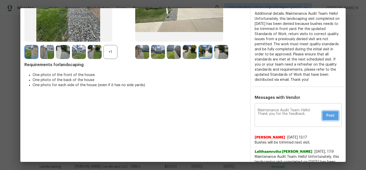
click at [334, 116] on span "Post" at bounding box center [330, 116] width 8 height 6
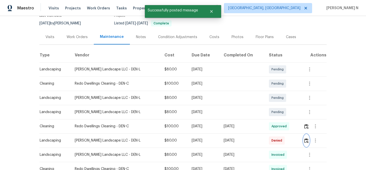
scroll to position [0, 0]
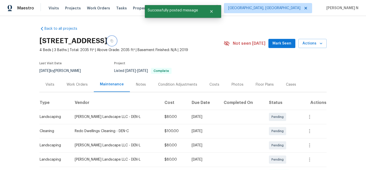
click at [116, 41] on button "button" at bounding box center [111, 40] width 9 height 9
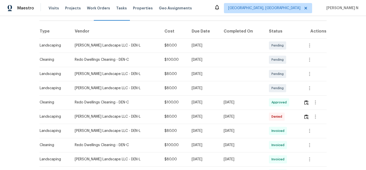
scroll to position [81, 0]
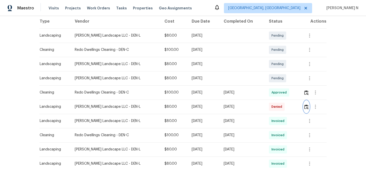
click at [305, 107] on img "button" at bounding box center [306, 106] width 4 height 5
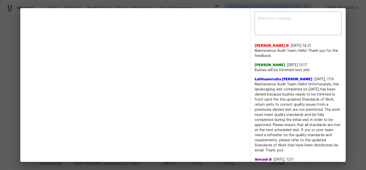
scroll to position [197, 0]
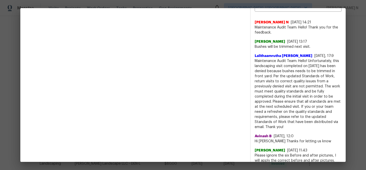
click at [294, 71] on span "Maintenance Audit Team: Hello! Unfortunately, this landscaping visit completed …" at bounding box center [298, 93] width 87 height 71
drag, startPoint x: 294, startPoint y: 71, endPoint x: 276, endPoint y: 75, distance: 18.3
click at [276, 75] on span "Maintenance Audit Team: Hello! Unfortunately, this landscaping visit completed …" at bounding box center [298, 93] width 87 height 71
click at [273, 87] on span "Maintenance Audit Team: Hello! Unfortunately, this landscaping visit completed …" at bounding box center [298, 93] width 87 height 71
drag, startPoint x: 292, startPoint y: 70, endPoint x: 275, endPoint y: 75, distance: 17.3
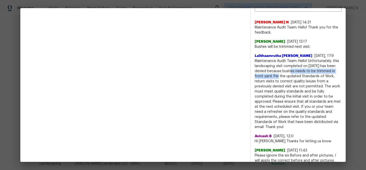
click at [275, 75] on span "Maintenance Audit Team: Hello! Unfortunately, this landscaping visit completed …" at bounding box center [298, 93] width 87 height 71
copy span "bushes needs to be trimmed in front yard."
click at [343, 98] on div "x ​ Nijanthan N 9/16/25, 14:21 Maintenance Audit Team: Hello! Thank you for the…" at bounding box center [298, 76] width 95 height 174
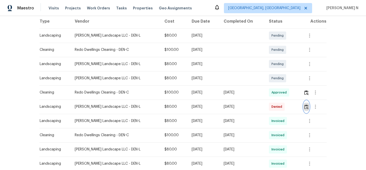
scroll to position [0, 0]
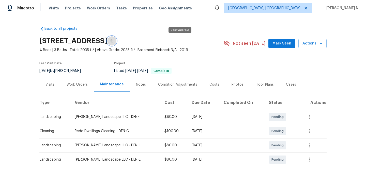
click at [113, 40] on icon "button" at bounding box center [111, 40] width 3 height 3
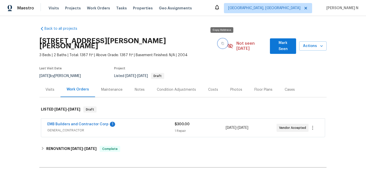
click at [221, 42] on icon "button" at bounding box center [222, 43] width 3 height 3
click at [105, 87] on div "Maintenance" at bounding box center [111, 89] width 21 height 5
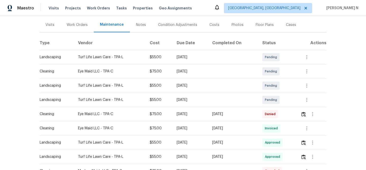
scroll to position [68, 0]
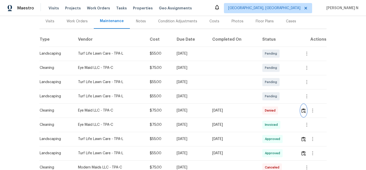
click at [305, 108] on img "button" at bounding box center [303, 110] width 4 height 5
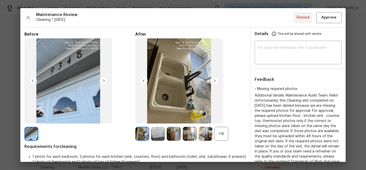
click at [220, 132] on div "+16" at bounding box center [221, 134] width 14 height 14
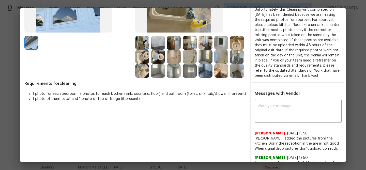
scroll to position [85, 0]
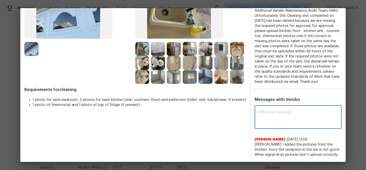
click at [289, 122] on textarea at bounding box center [298, 118] width 81 height 14
paste textarea "Maintenance Audit Team: Hello! Thank you for uploading the photo, after further…"
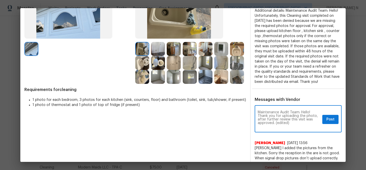
scroll to position [0, 0]
drag, startPoint x: 275, startPoint y: 122, endPoint x: 290, endPoint y: 122, distance: 15.2
click at [290, 122] on textarea "Maintenance Audit Team: Hello! Thank you for uploading the photo, after further…" at bounding box center [289, 120] width 63 height 18
type textarea "Maintenance Audit Team: Hello! Thank you for uploading the photo, after further…"
click at [332, 121] on span "Post" at bounding box center [330, 119] width 8 height 6
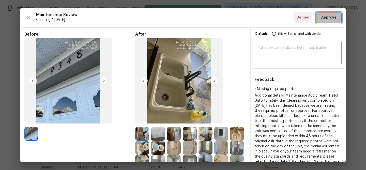
click at [328, 20] on span "Approve" at bounding box center [328, 17] width 15 height 6
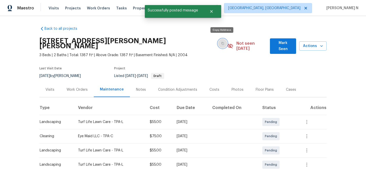
click at [221, 42] on icon "button" at bounding box center [222, 43] width 3 height 3
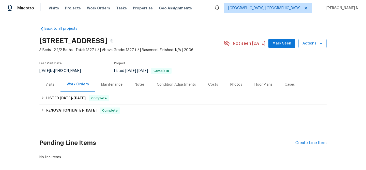
click at [112, 85] on div "Maintenance" at bounding box center [111, 84] width 21 height 5
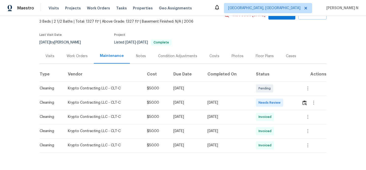
scroll to position [42, 0]
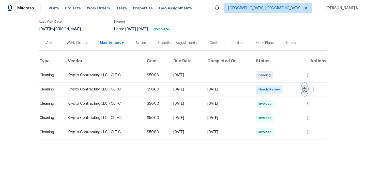
click at [304, 90] on img "button" at bounding box center [304, 89] width 4 height 5
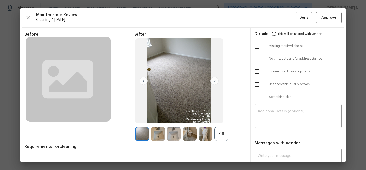
click at [221, 137] on div "+19" at bounding box center [221, 134] width 14 height 14
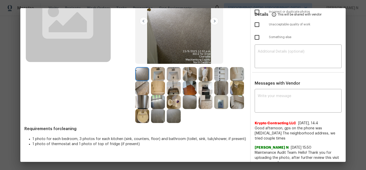
scroll to position [34, 0]
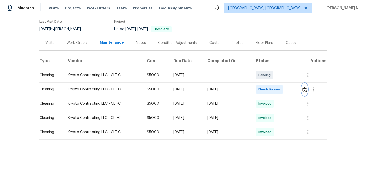
click at [306, 89] on img "button" at bounding box center [304, 89] width 4 height 5
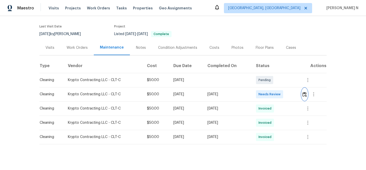
scroll to position [39, 0]
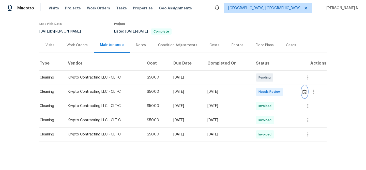
click at [306, 92] on img "button" at bounding box center [304, 91] width 4 height 5
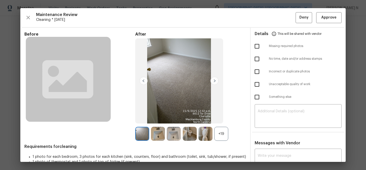
click at [221, 133] on div "+19" at bounding box center [221, 134] width 14 height 14
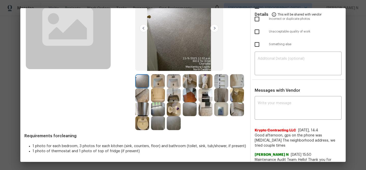
scroll to position [67, 0]
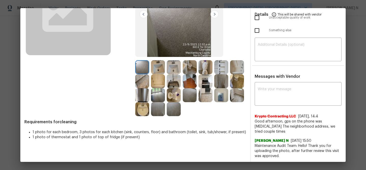
click at [218, 97] on img at bounding box center [221, 95] width 14 height 14
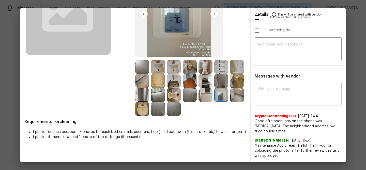
scroll to position [0, 0]
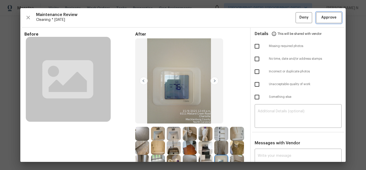
click at [323, 20] on span "Approve" at bounding box center [328, 17] width 15 height 6
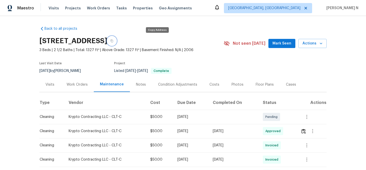
click at [116, 43] on button "button" at bounding box center [111, 40] width 9 height 9
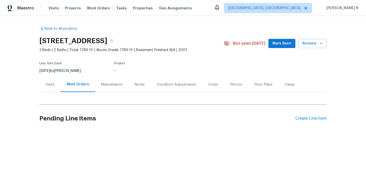
click at [107, 82] on div "Maintenance" at bounding box center [111, 84] width 21 height 5
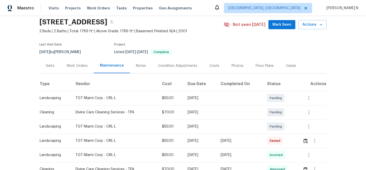
scroll to position [48, 0]
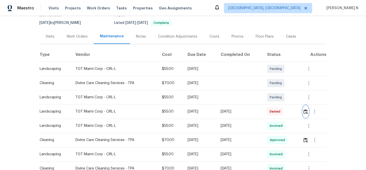
click at [306, 113] on img "button" at bounding box center [305, 111] width 4 height 5
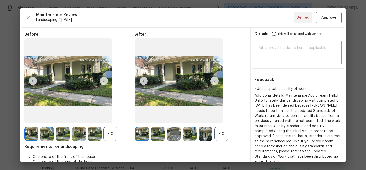
click at [225, 138] on div "+10" at bounding box center [221, 134] width 14 height 14
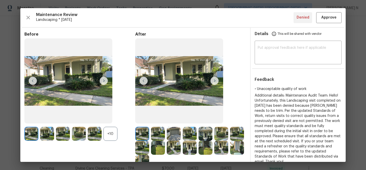
click at [107, 136] on div "+10" at bounding box center [110, 134] width 14 height 14
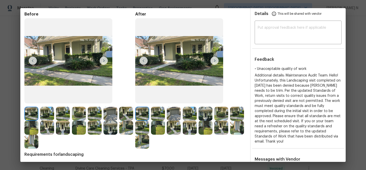
scroll to position [52, 0]
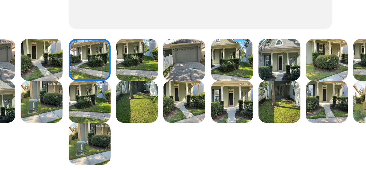
click at [146, 82] on img at bounding box center [142, 82] width 14 height 14
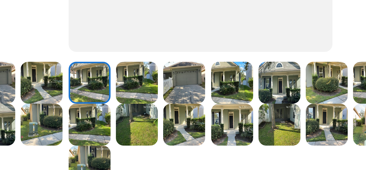
scroll to position [47, 0]
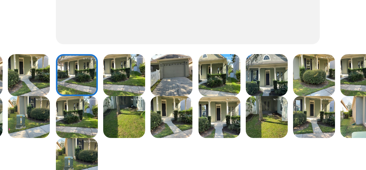
click at [207, 104] on img at bounding box center [205, 101] width 14 height 14
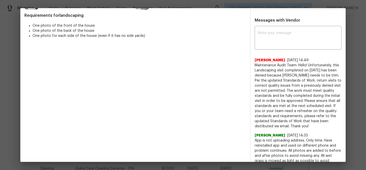
scroll to position [144, 0]
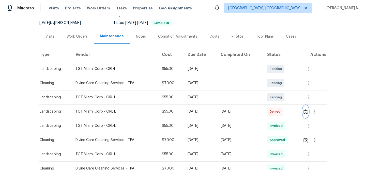
click at [306, 110] on img "button" at bounding box center [305, 111] width 4 height 5
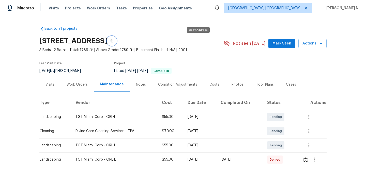
click at [113, 39] on icon "button" at bounding box center [111, 40] width 3 height 3
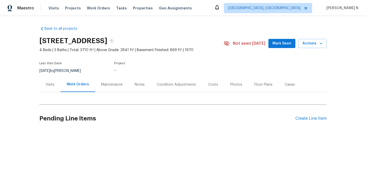
click at [109, 91] on div "Maintenance" at bounding box center [112, 84] width 34 height 15
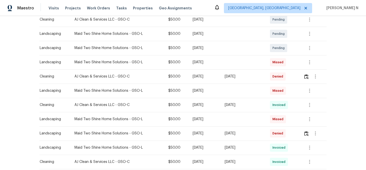
scroll to position [115, 0]
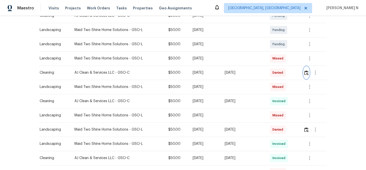
click at [309, 76] on button "button" at bounding box center [306, 73] width 6 height 12
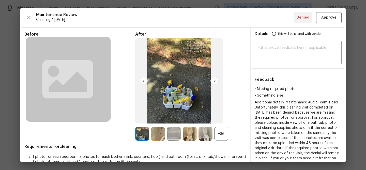
click at [224, 134] on div "+36" at bounding box center [221, 134] width 14 height 14
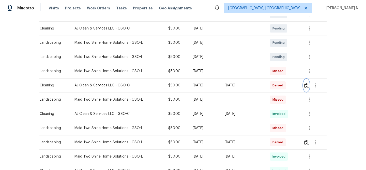
scroll to position [128, 0]
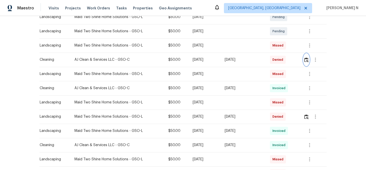
click at [306, 62] on img "button" at bounding box center [306, 59] width 4 height 5
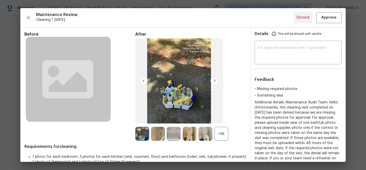
click at [223, 135] on div "+36" at bounding box center [221, 134] width 14 height 14
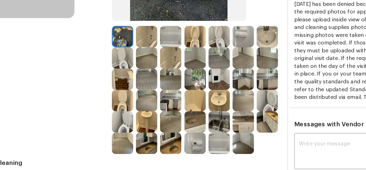
scroll to position [70, 0]
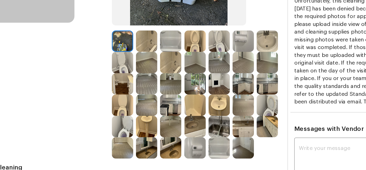
click at [191, 108] on img at bounding box center [190, 106] width 14 height 14
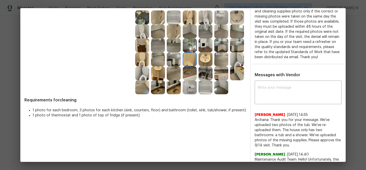
scroll to position [130, 0]
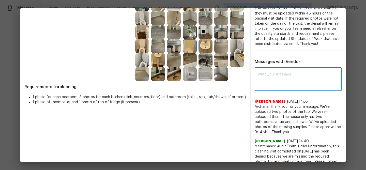
click at [271, 87] on textarea at bounding box center [298, 80] width 81 height 14
paste textarea "Maintenance Audit Team: Hello! Thank you for uploading the photo, after further…"
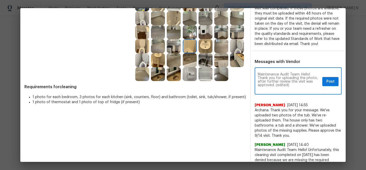
scroll to position [0, 0]
drag, startPoint x: 276, startPoint y: 90, endPoint x: 293, endPoint y: 89, distance: 17.3
click at [293, 89] on textarea "Maintenance Audit Team: Hello! Thank you for uploading the photo, after further…" at bounding box center [289, 82] width 63 height 18
type textarea "Maintenance Audit Team: Hello! Thank you for uploading the photo, after further…"
click at [328, 84] on span "Post" at bounding box center [330, 82] width 8 height 6
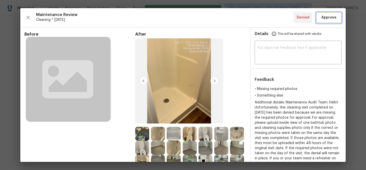
click at [324, 17] on span "Approve" at bounding box center [328, 17] width 15 height 6
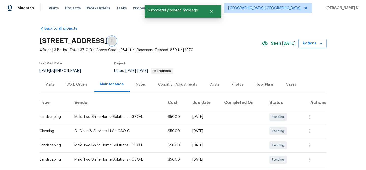
click at [116, 41] on button "button" at bounding box center [111, 40] width 9 height 9
